Goal: Transaction & Acquisition: Obtain resource

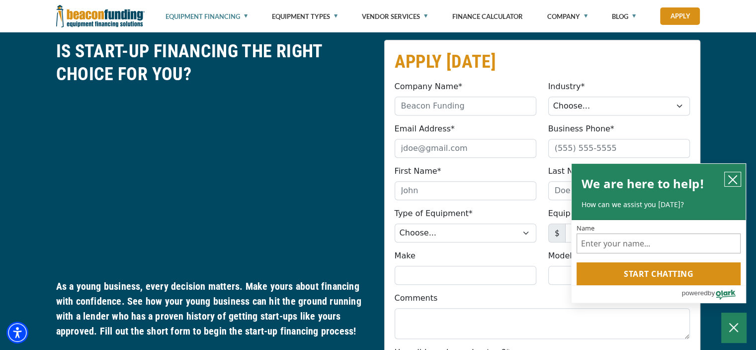
click at [738, 180] on button "close chatbox" at bounding box center [733, 179] width 16 height 14
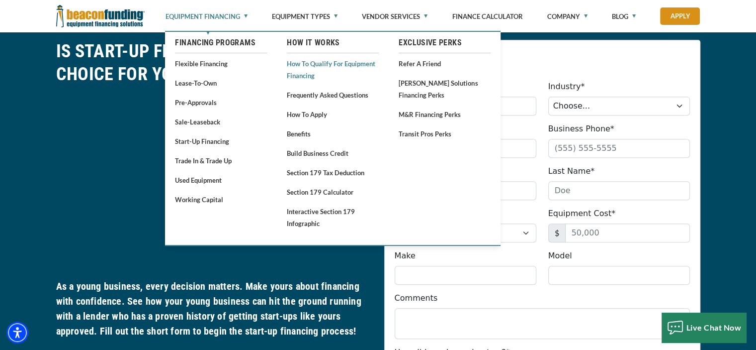
click at [337, 69] on link "How to Qualify for Equipment Financing" at bounding box center [333, 69] width 92 height 24
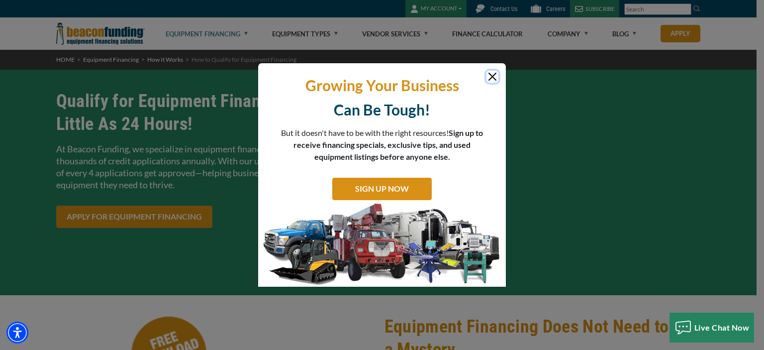
click at [492, 72] on button "Close" at bounding box center [492, 77] width 12 height 12
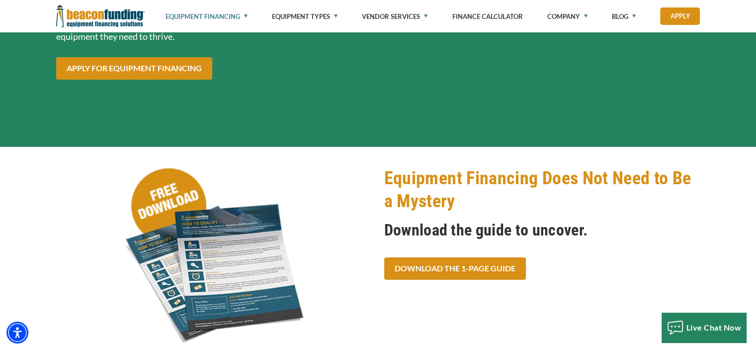
scroll to position [149, 0]
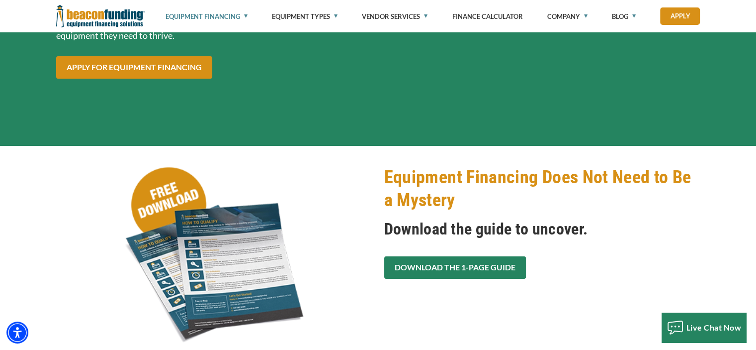
click at [501, 272] on link "Download the 1-Page Guide" at bounding box center [455, 267] width 142 height 22
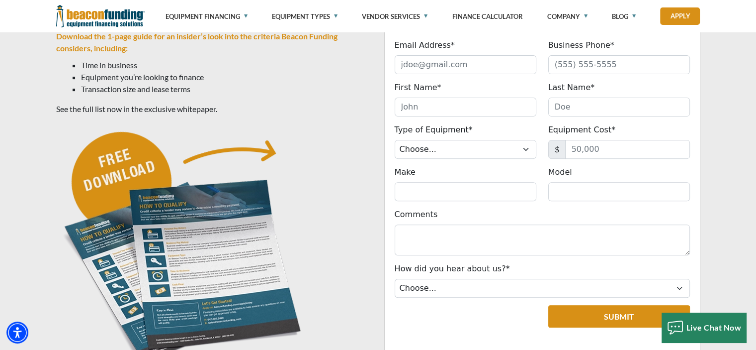
scroll to position [398, 0]
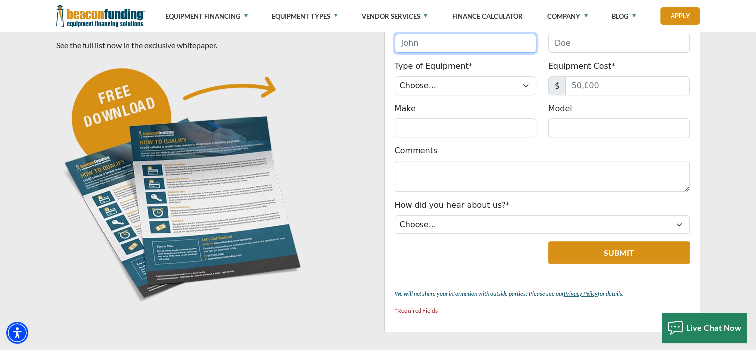
click at [473, 47] on input "First Name*" at bounding box center [466, 43] width 142 height 19
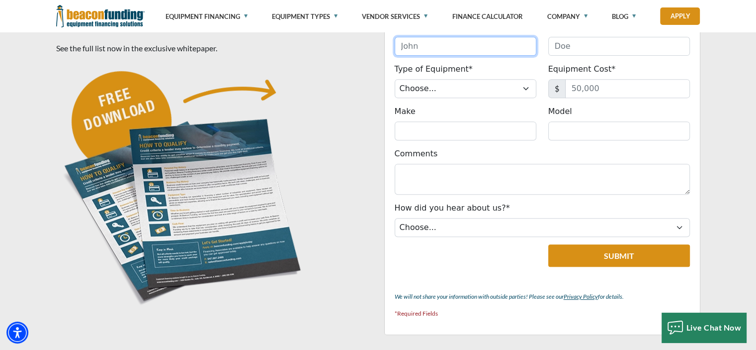
click at [443, 44] on input "First Name*" at bounding box center [466, 46] width 142 height 19
type input "m"
type input "Maecin"
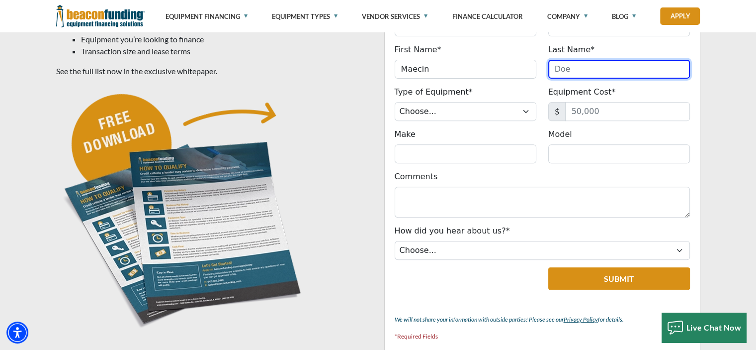
scroll to position [342, 0]
